Goal: Information Seeking & Learning: Learn about a topic

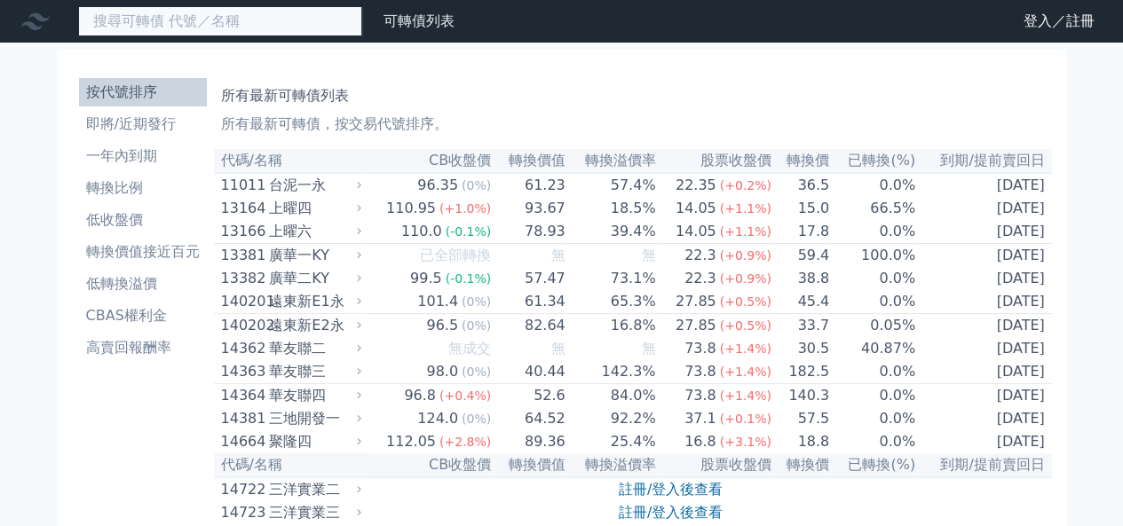
click at [269, 26] on input at bounding box center [220, 21] width 284 height 30
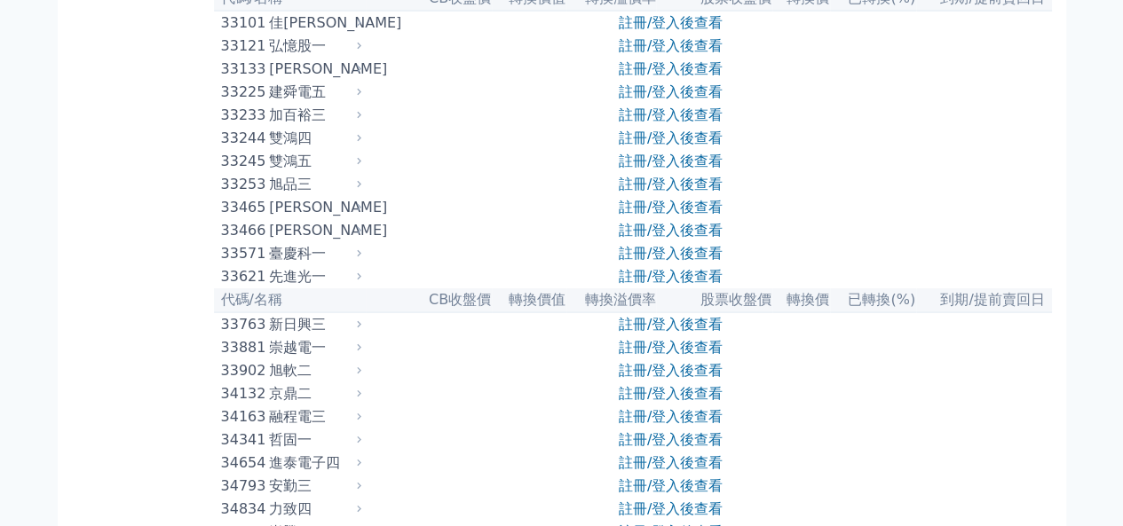
scroll to position [3196, 0]
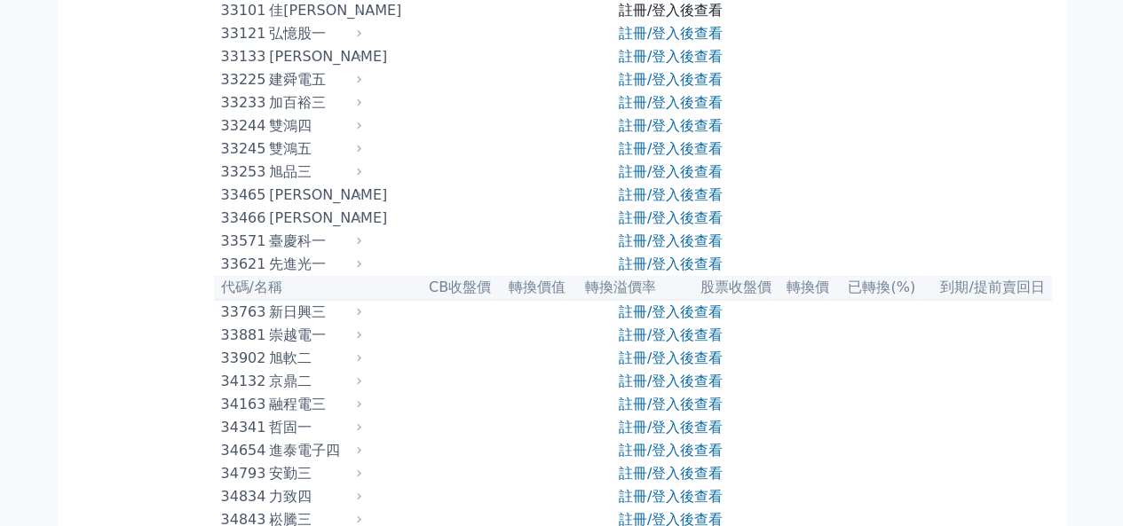
click at [662, 19] on link "註冊/登入後查看" at bounding box center [671, 10] width 104 height 17
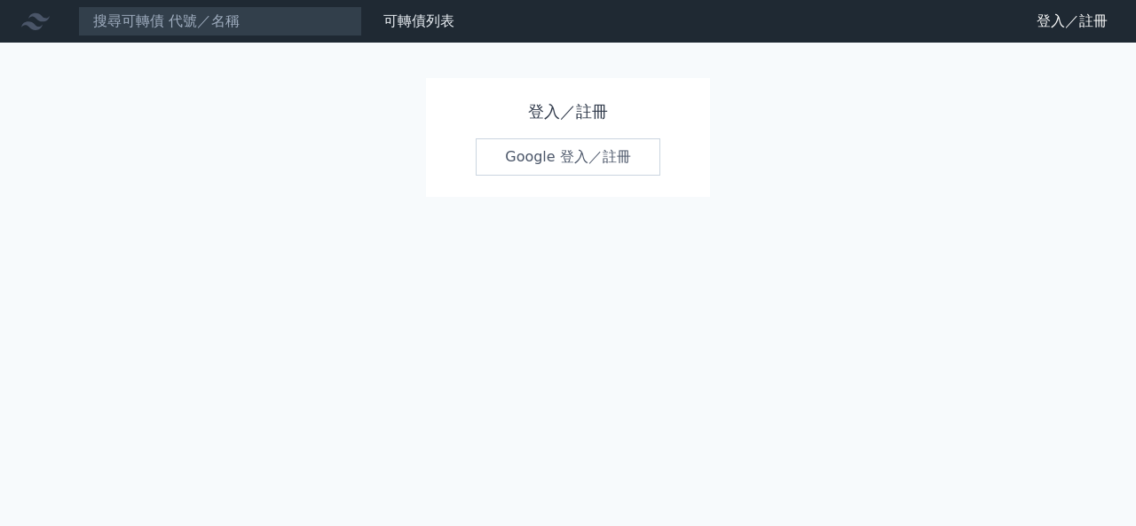
click at [584, 155] on link "Google 登入／註冊" at bounding box center [568, 156] width 185 height 37
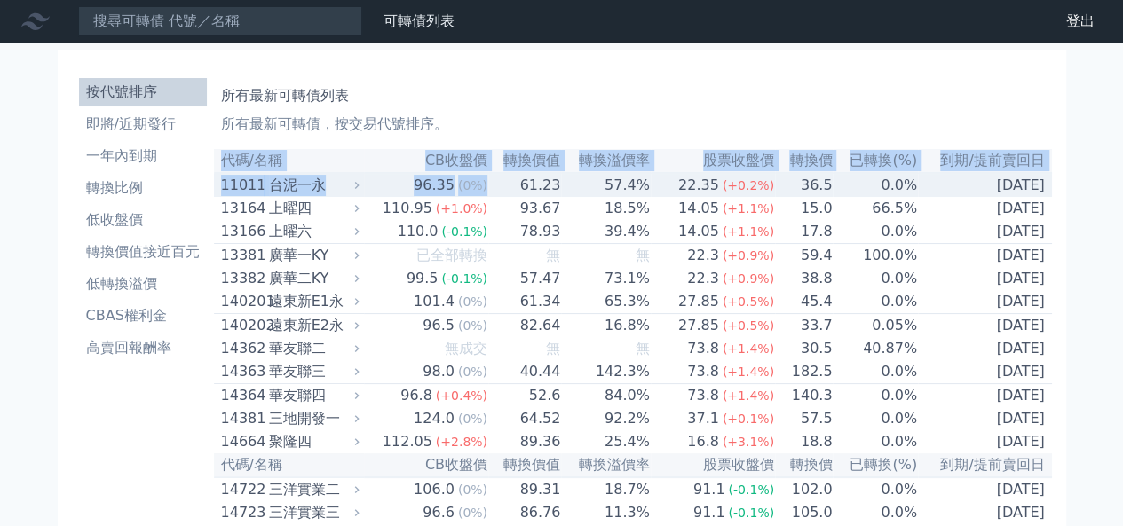
drag, startPoint x: 1058, startPoint y: 207, endPoint x: 510, endPoint y: 186, distance: 549.1
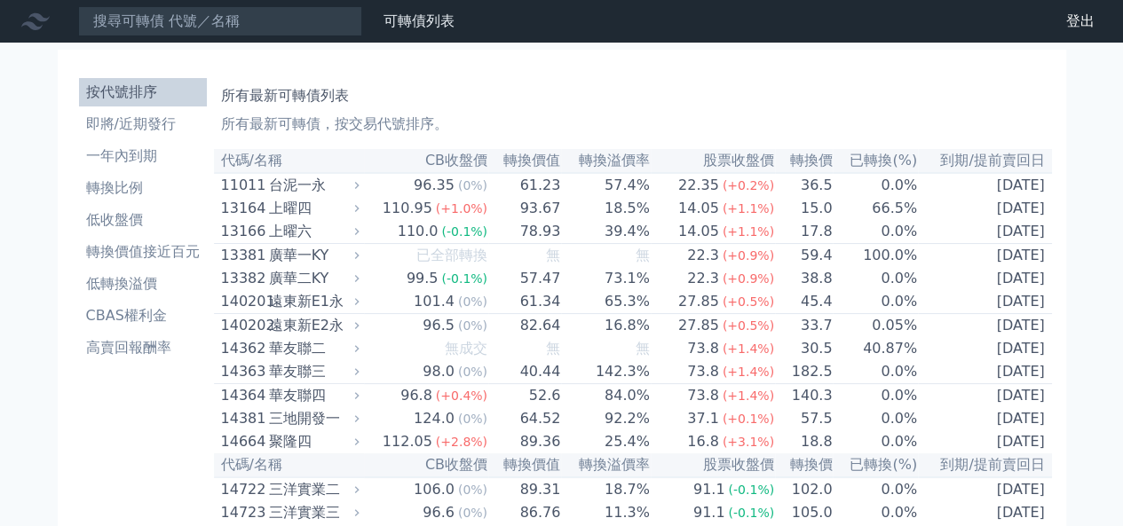
click at [630, 95] on h1 "所有最新可轉債列表" at bounding box center [633, 95] width 824 height 21
